Goal: Transaction & Acquisition: Subscribe to service/newsletter

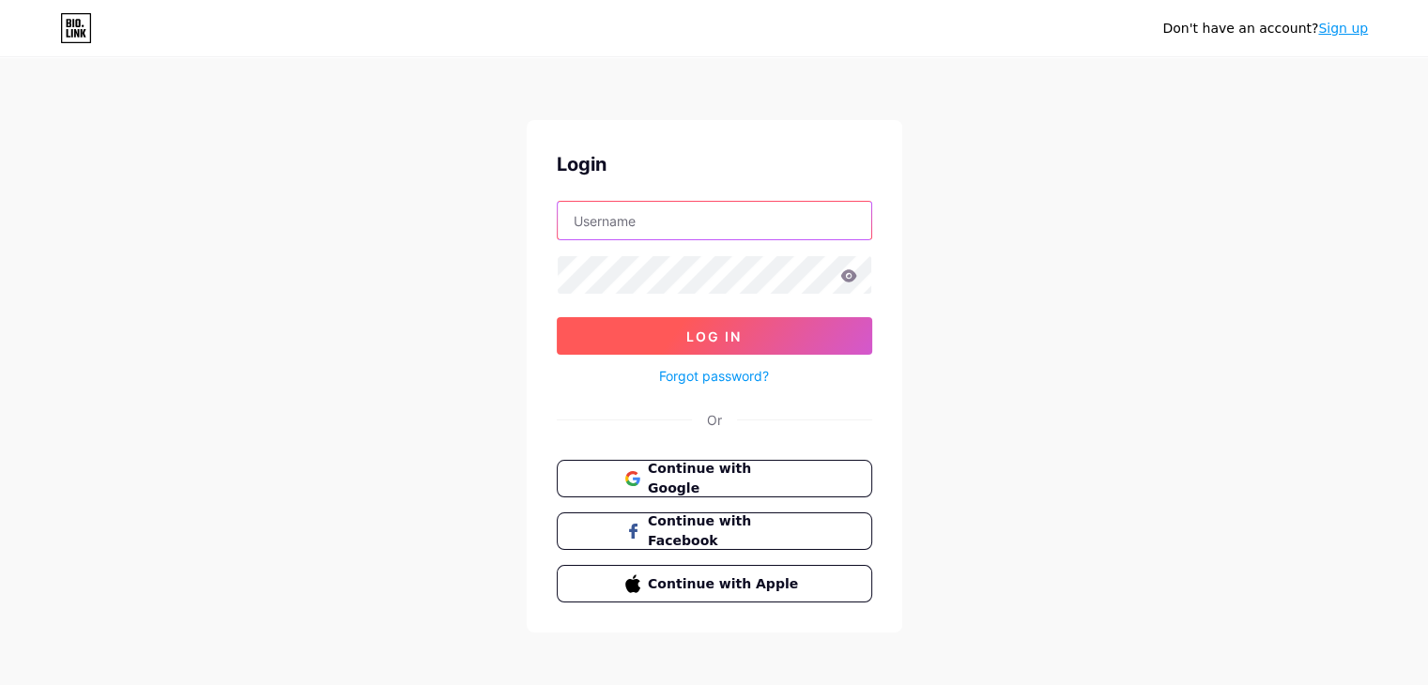
type input "[EMAIL_ADDRESS][DOMAIN_NAME]"
click at [774, 324] on button "Log In" at bounding box center [714, 336] width 315 height 38
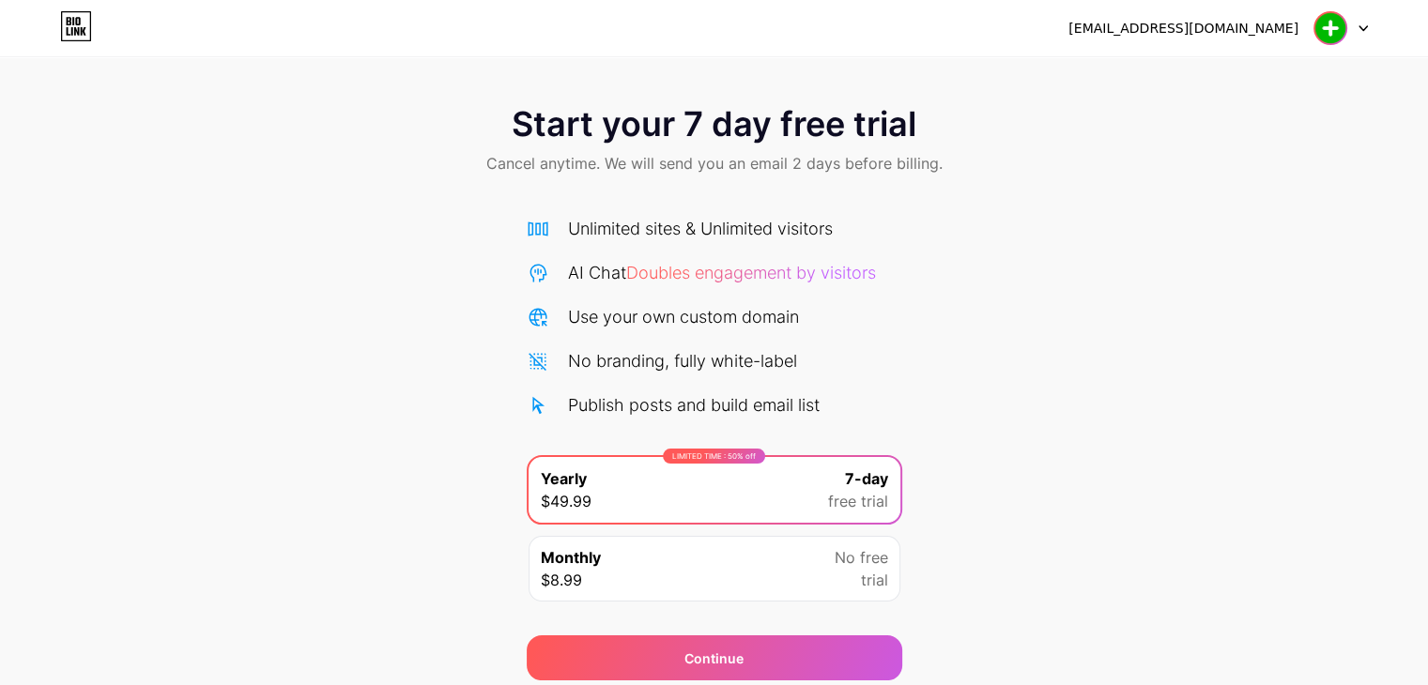
click at [1326, 27] on img at bounding box center [1331, 28] width 36 height 36
click at [1263, 31] on div "[EMAIL_ADDRESS][DOMAIN_NAME]" at bounding box center [1184, 29] width 230 height 20
click at [1370, 28] on div "[EMAIL_ADDRESS][DOMAIN_NAME] Logout" at bounding box center [714, 28] width 1428 height 34
click at [1361, 31] on div at bounding box center [1341, 28] width 54 height 34
click at [1067, 268] on div "Start your 7 day free trial Cancel anytime. We will send you an email 2 days be…" at bounding box center [714, 383] width 1428 height 594
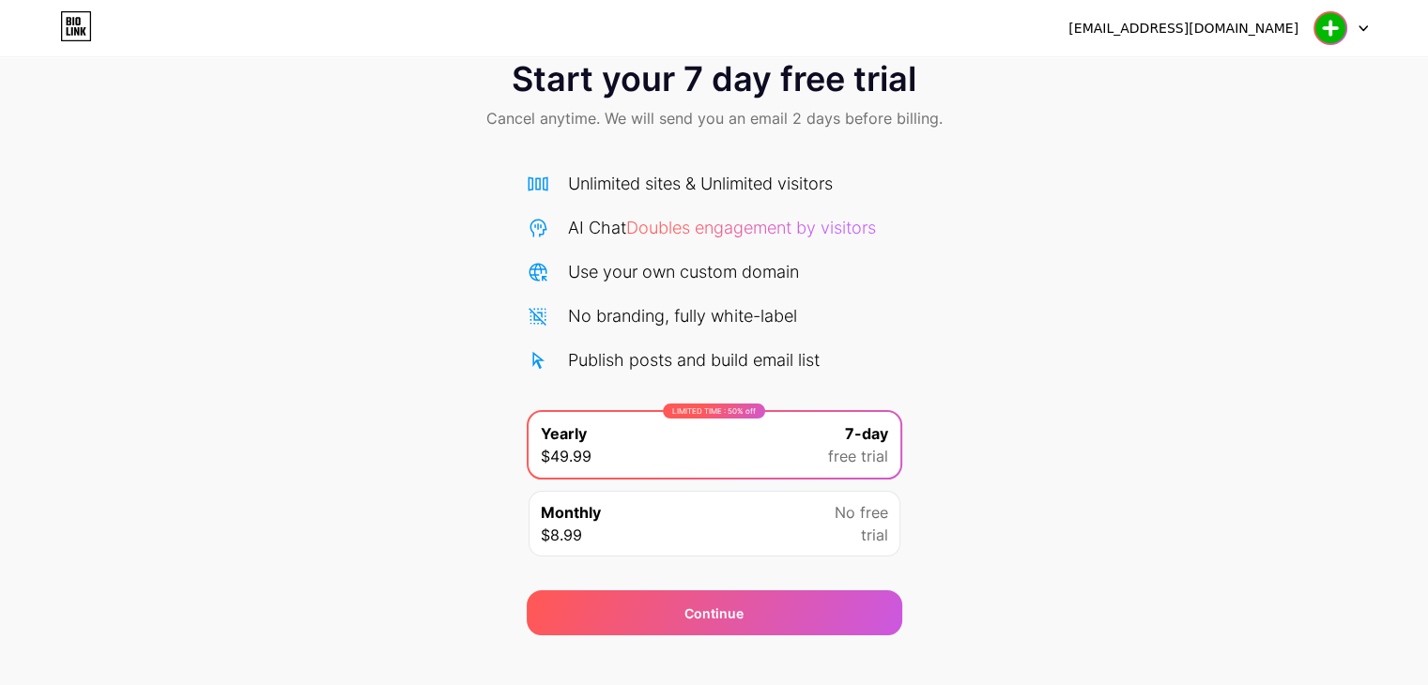
scroll to position [69, 0]
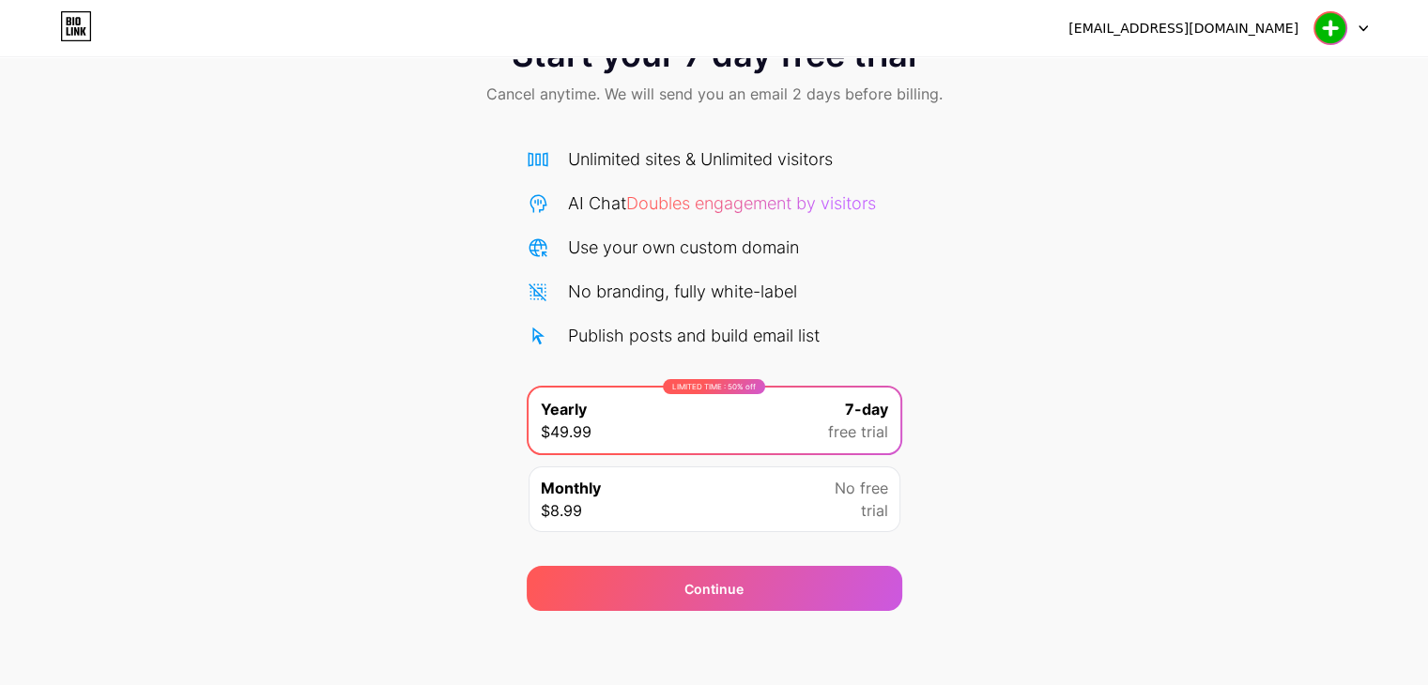
click at [844, 508] on div "No free trial" at bounding box center [862, 499] width 54 height 45
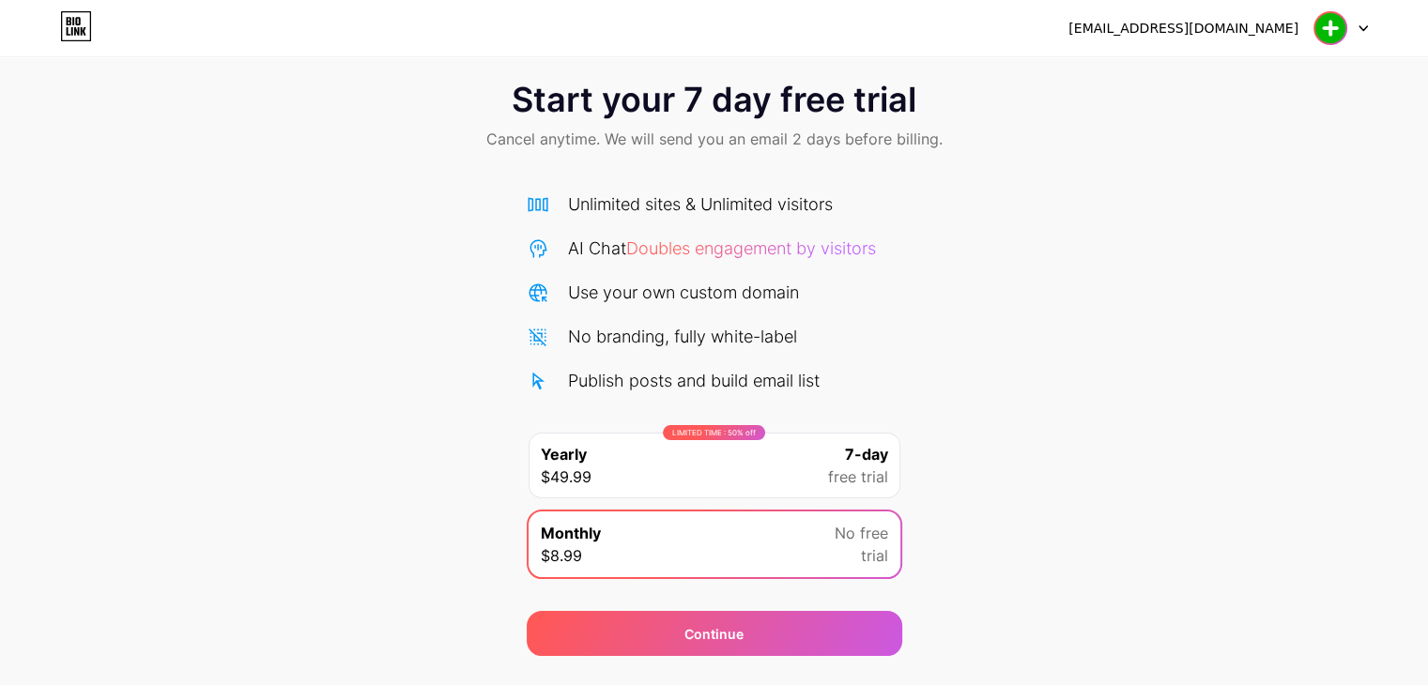
scroll to position [0, 0]
